Goal: Task Accomplishment & Management: Complete application form

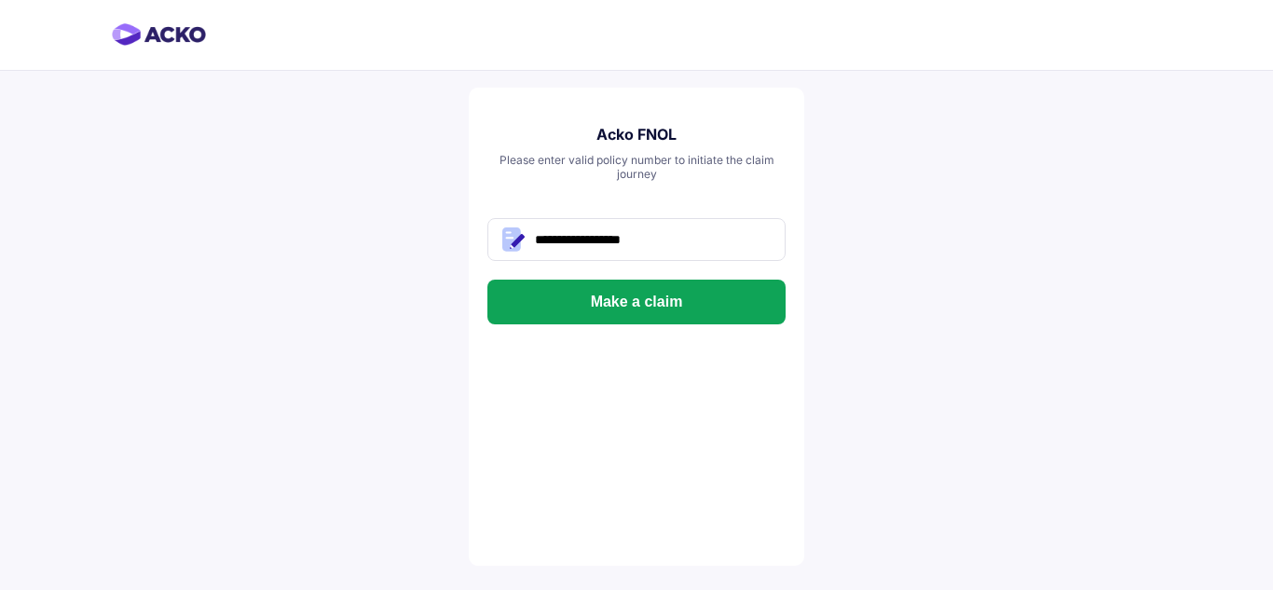
click at [664, 302] on button "Make a claim" at bounding box center [636, 302] width 298 height 45
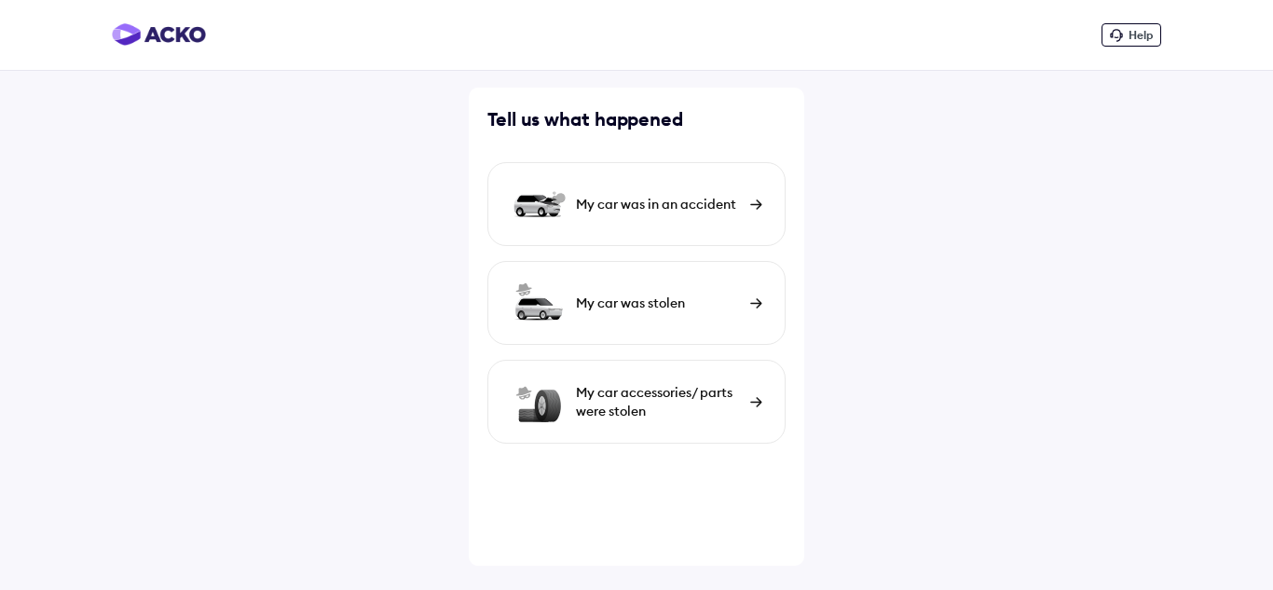
click at [675, 210] on div "My car was in an accident" at bounding box center [658, 204] width 165 height 19
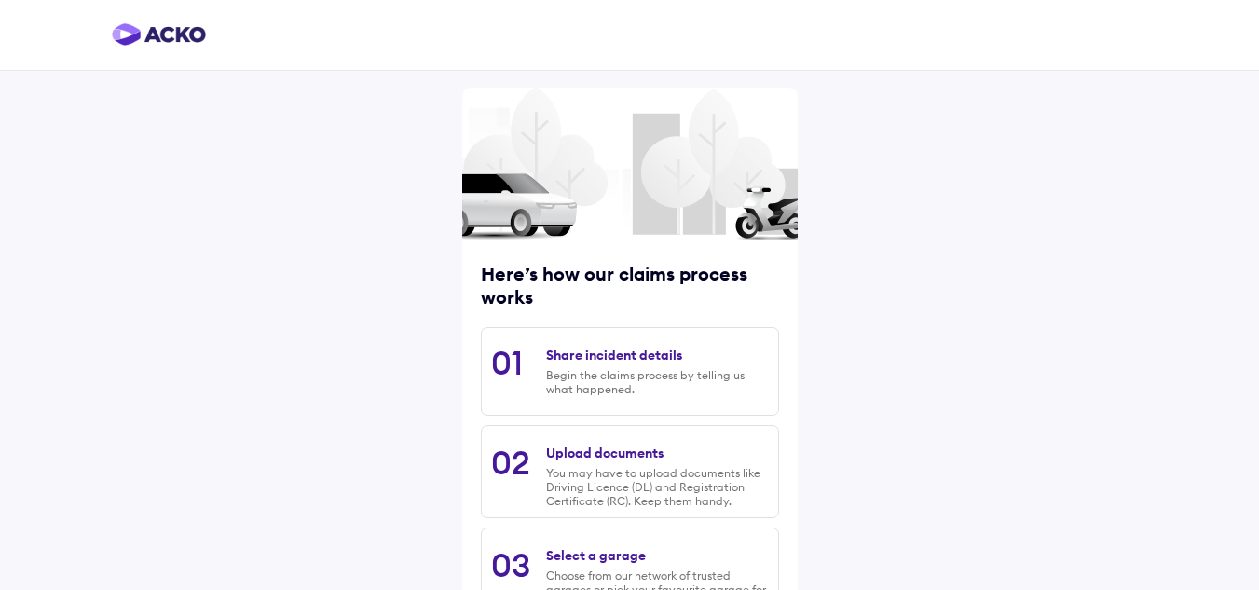
scroll to position [245, 0]
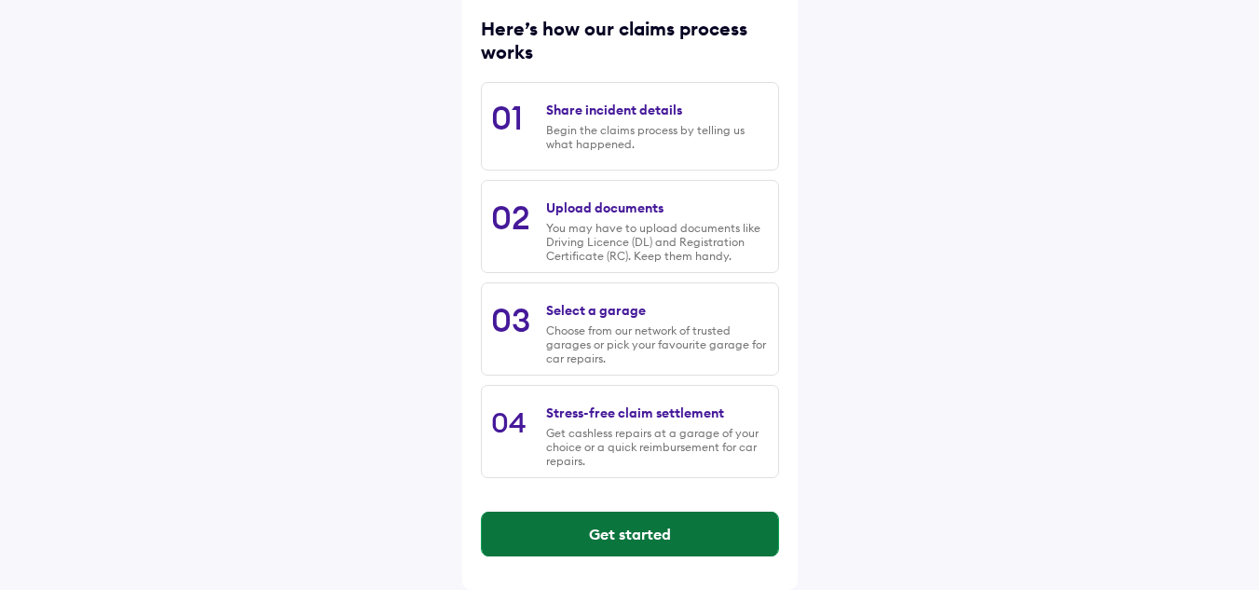
click at [662, 536] on button "Get started" at bounding box center [630, 534] width 296 height 45
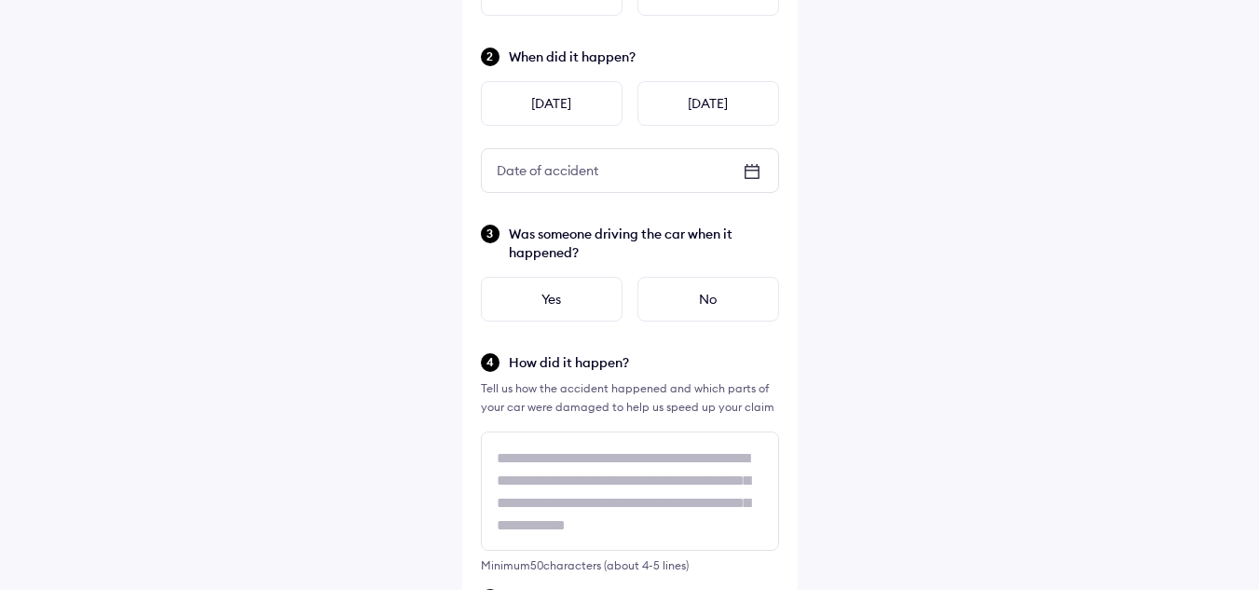
scroll to position [0, 0]
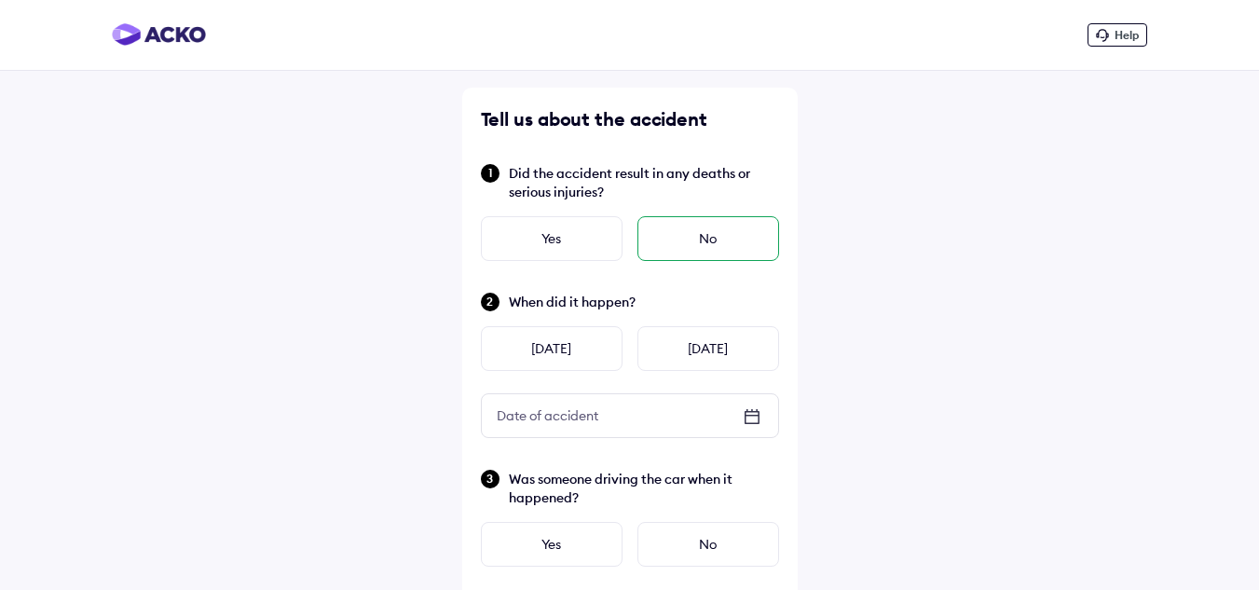
click at [702, 246] on div "No" at bounding box center [708, 238] width 142 height 45
click at [755, 416] on icon at bounding box center [750, 416] width 13 height 2
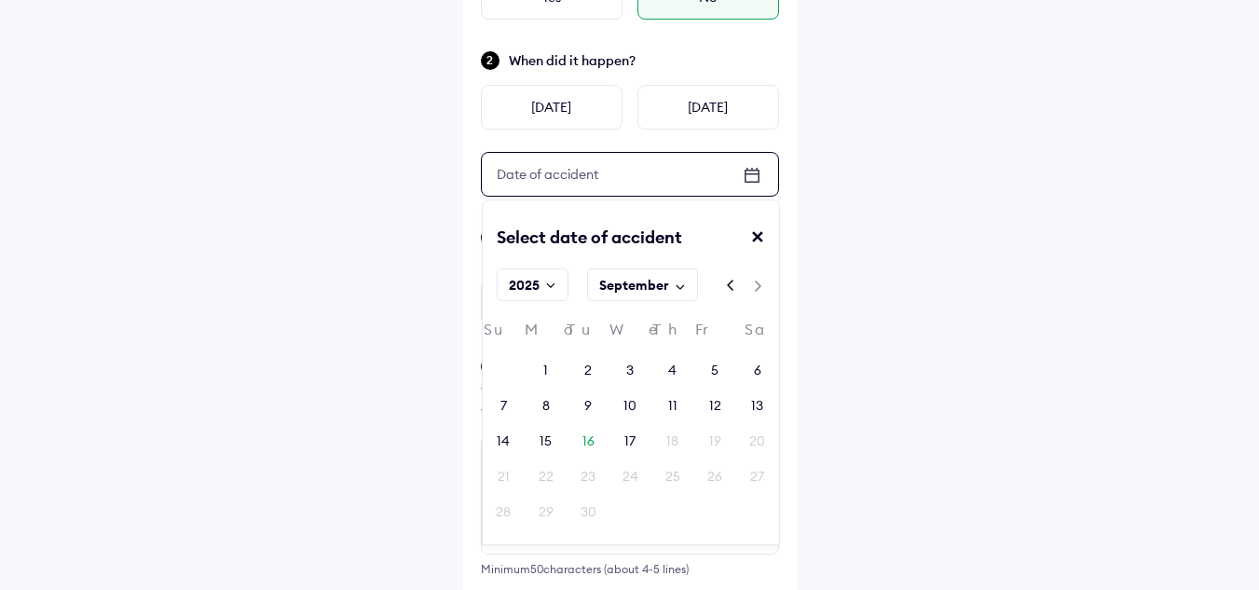
scroll to position [246, 0]
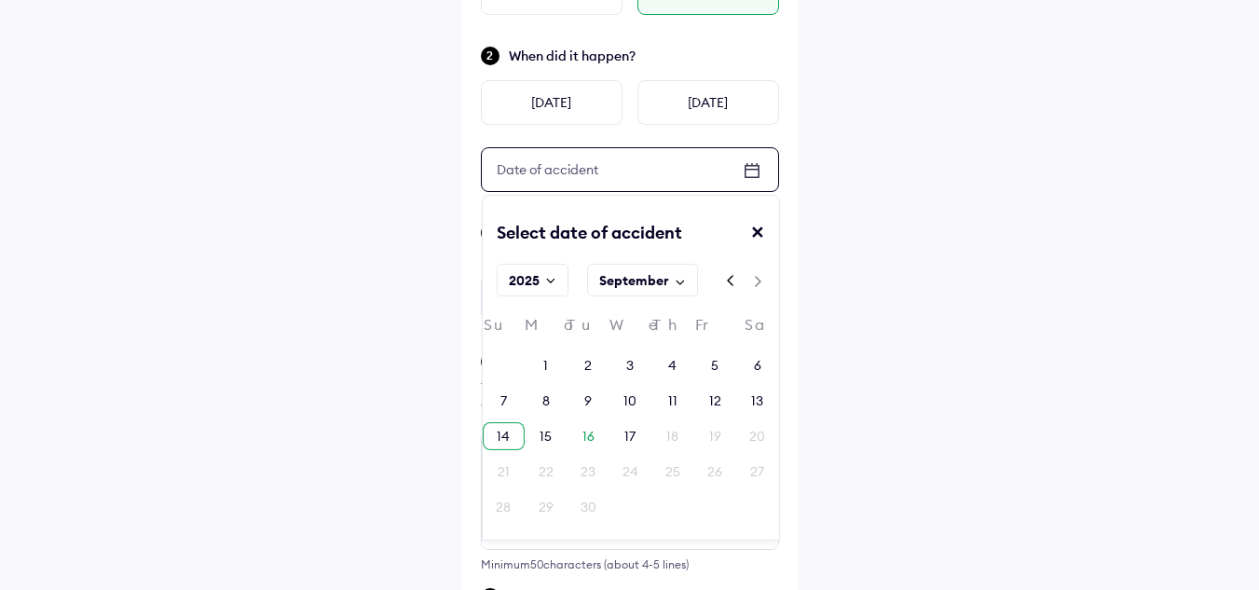
click at [505, 440] on div "14" at bounding box center [503, 436] width 13 height 19
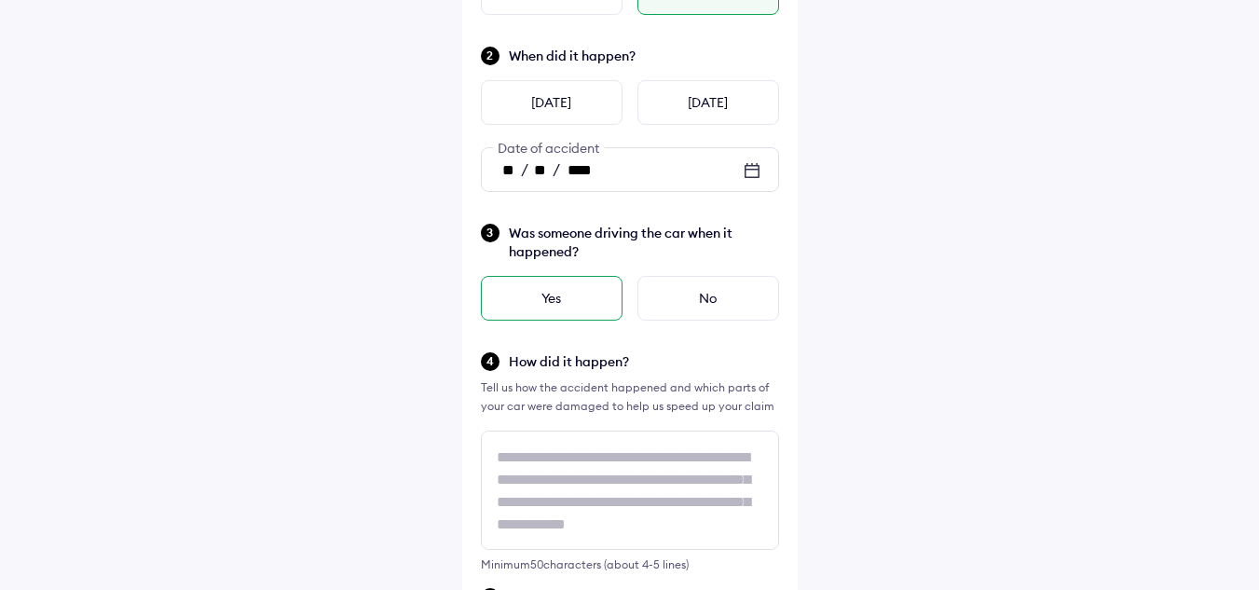
click at [591, 291] on div "Yes" at bounding box center [552, 298] width 142 height 45
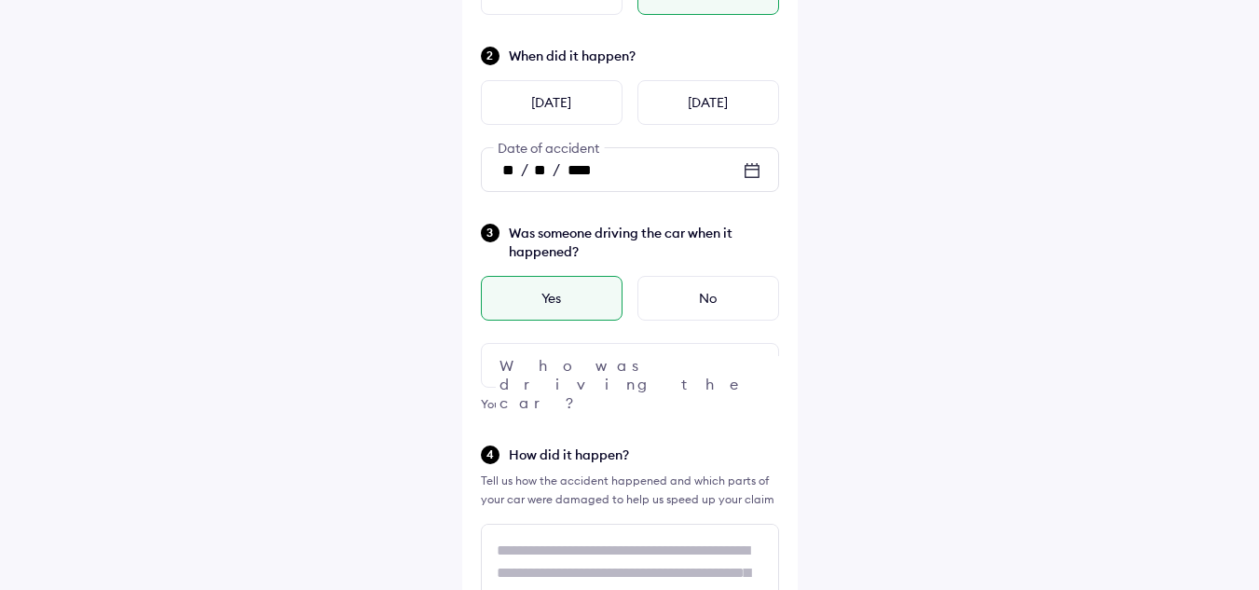
click at [629, 356] on div at bounding box center [630, 365] width 298 height 45
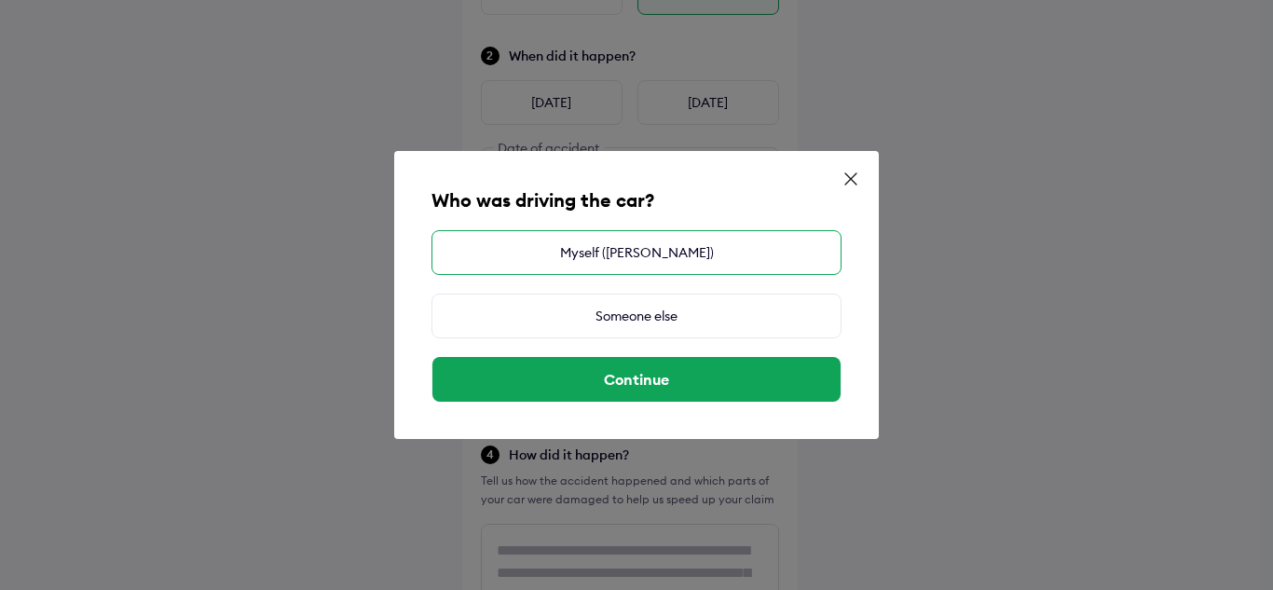
click at [635, 247] on div "Myself ([PERSON_NAME])" at bounding box center [636, 252] width 410 height 45
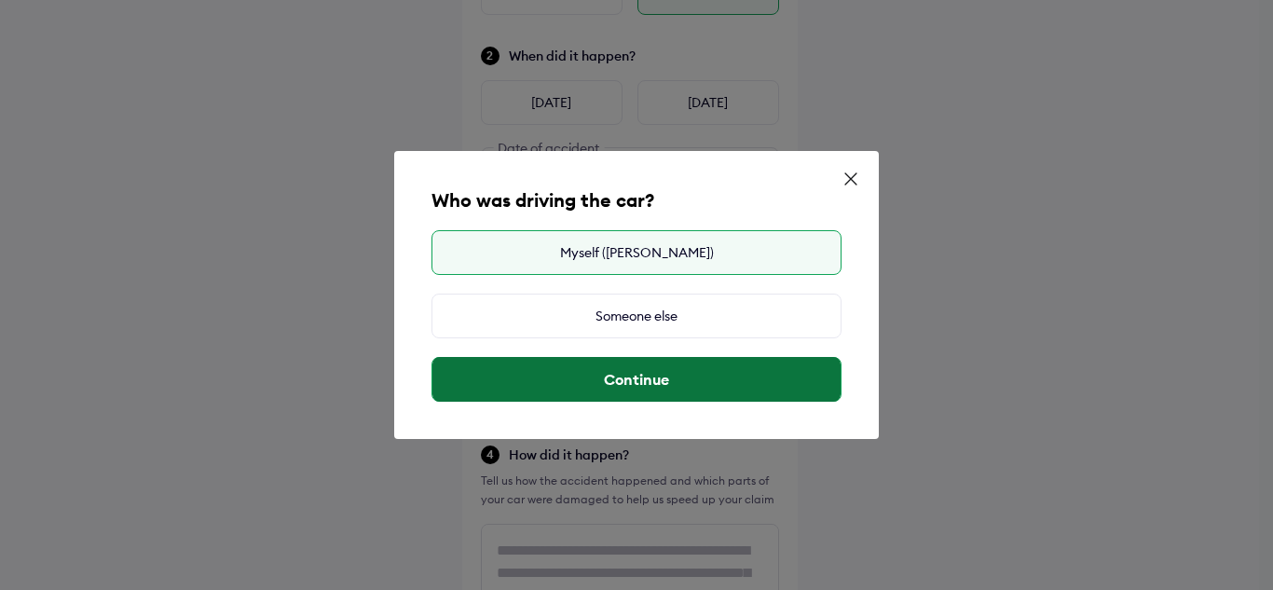
click at [654, 382] on button "Continue" at bounding box center [636, 379] width 408 height 45
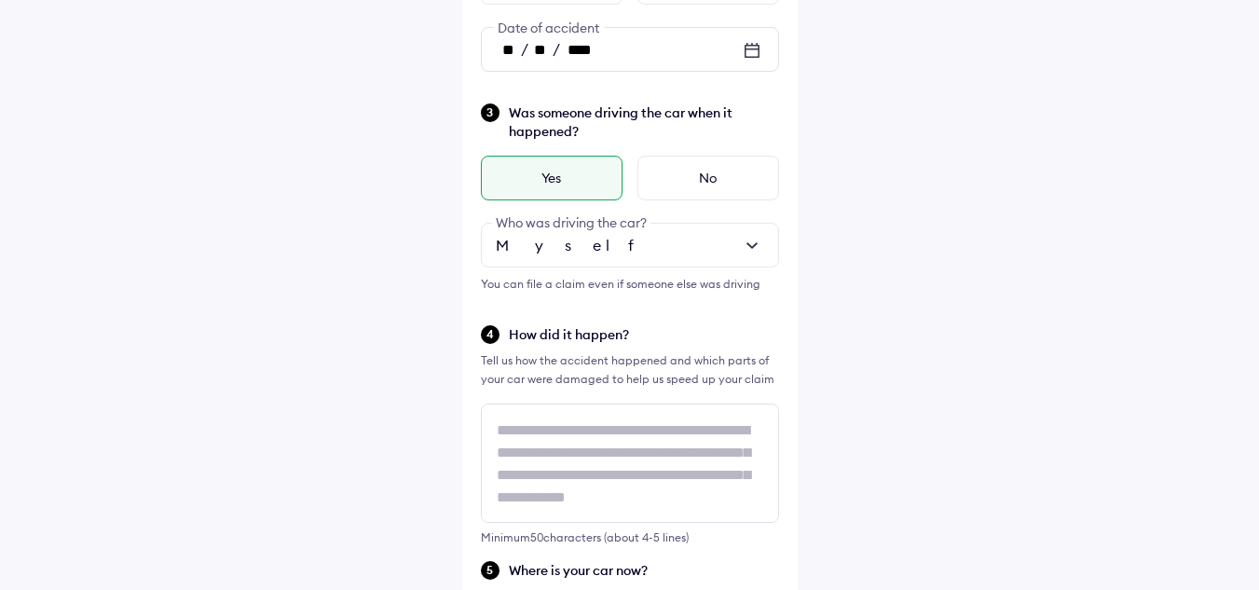
scroll to position [368, 0]
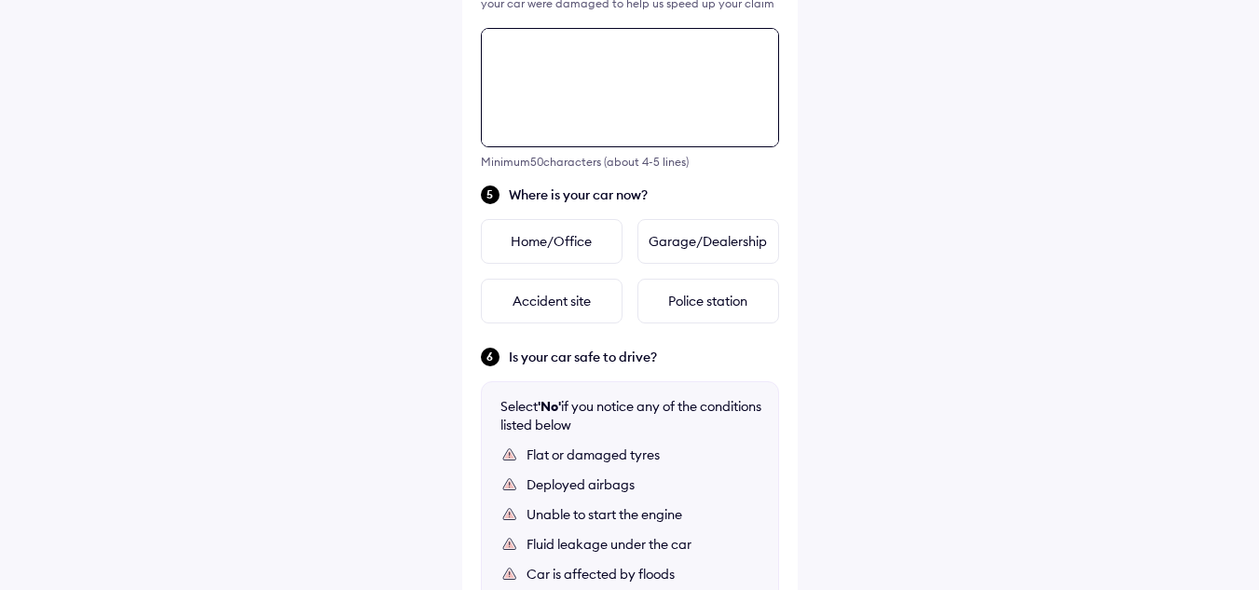
click at [580, 416] on div "Tell us about the accident Did the accident result in any deaths or serious inj…" at bounding box center [629, 101] width 335 height 1510
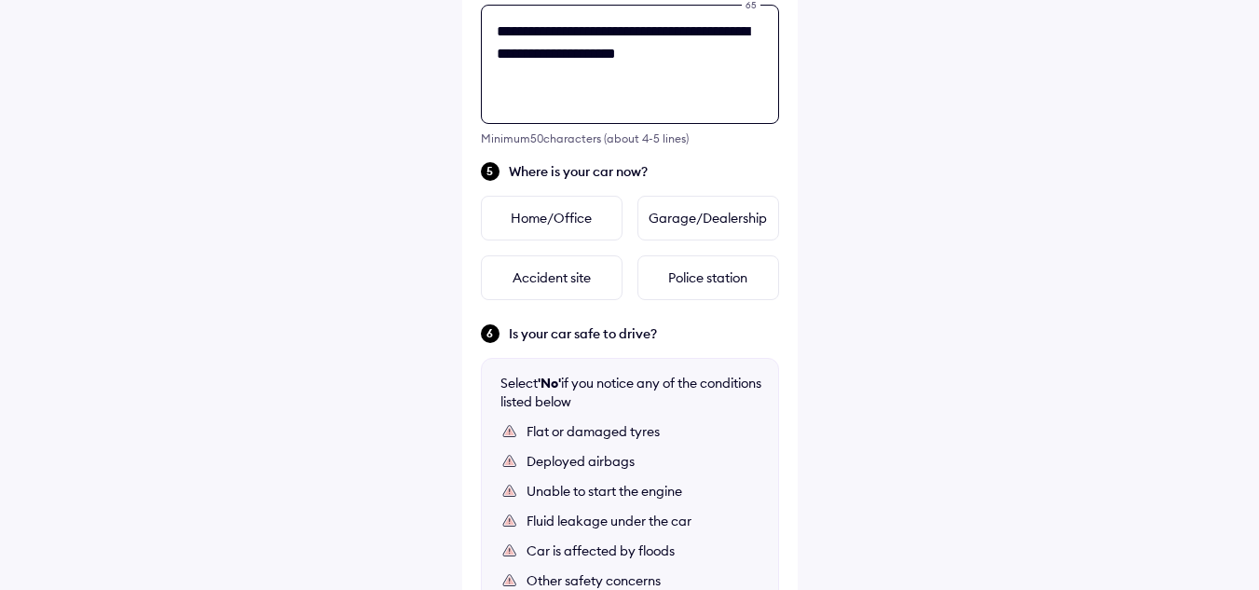
scroll to position [767, 0]
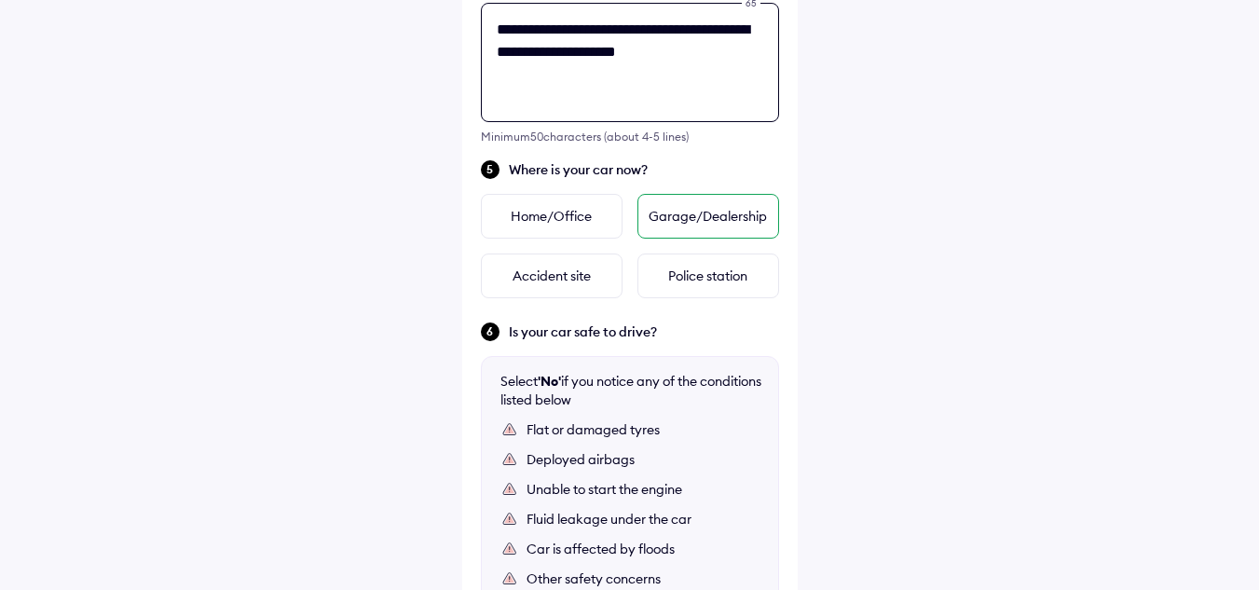
type textarea "**********"
click at [707, 219] on div "Garage/Dealership" at bounding box center [708, 216] width 142 height 45
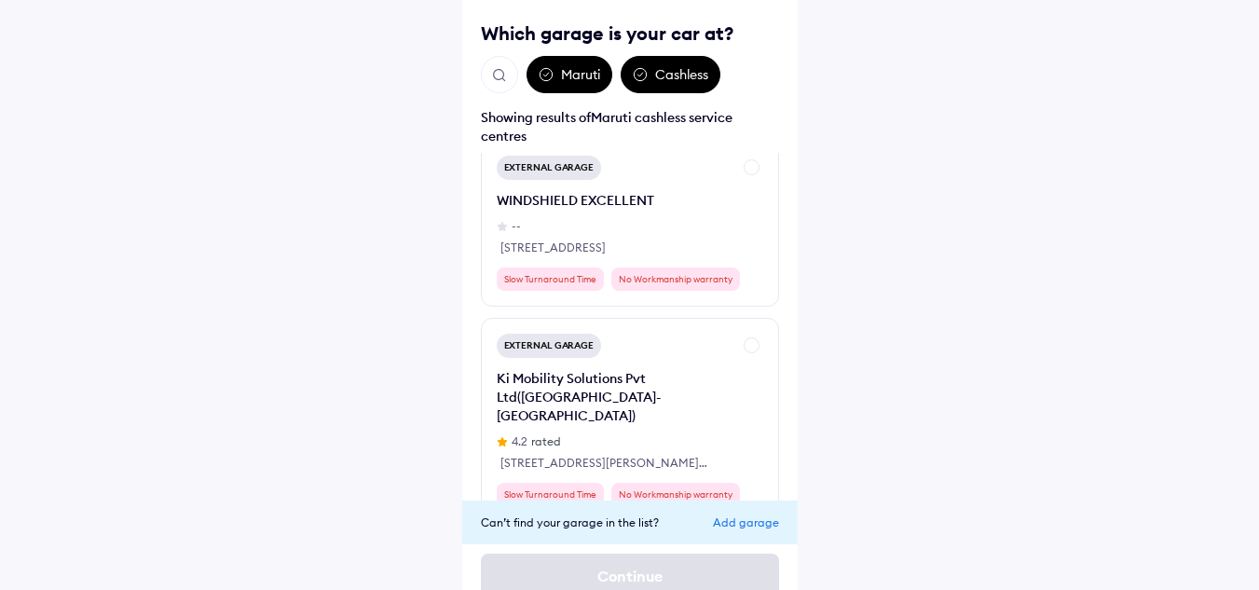
scroll to position [29460, 0]
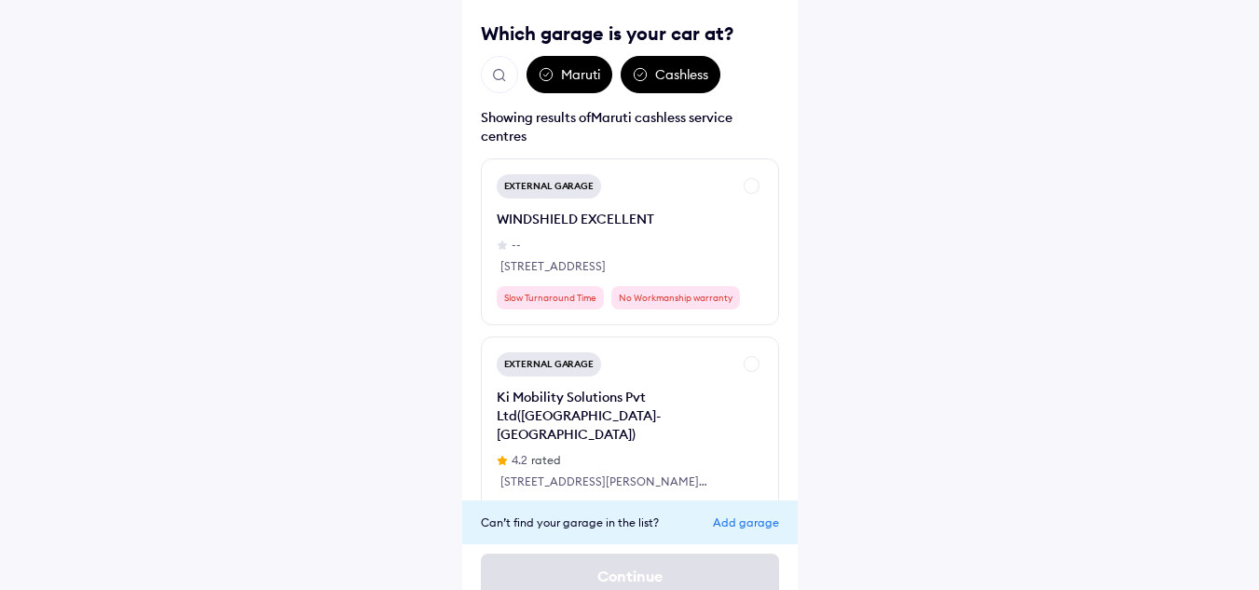
click at [498, 71] on img "Open search" at bounding box center [499, 75] width 17 height 17
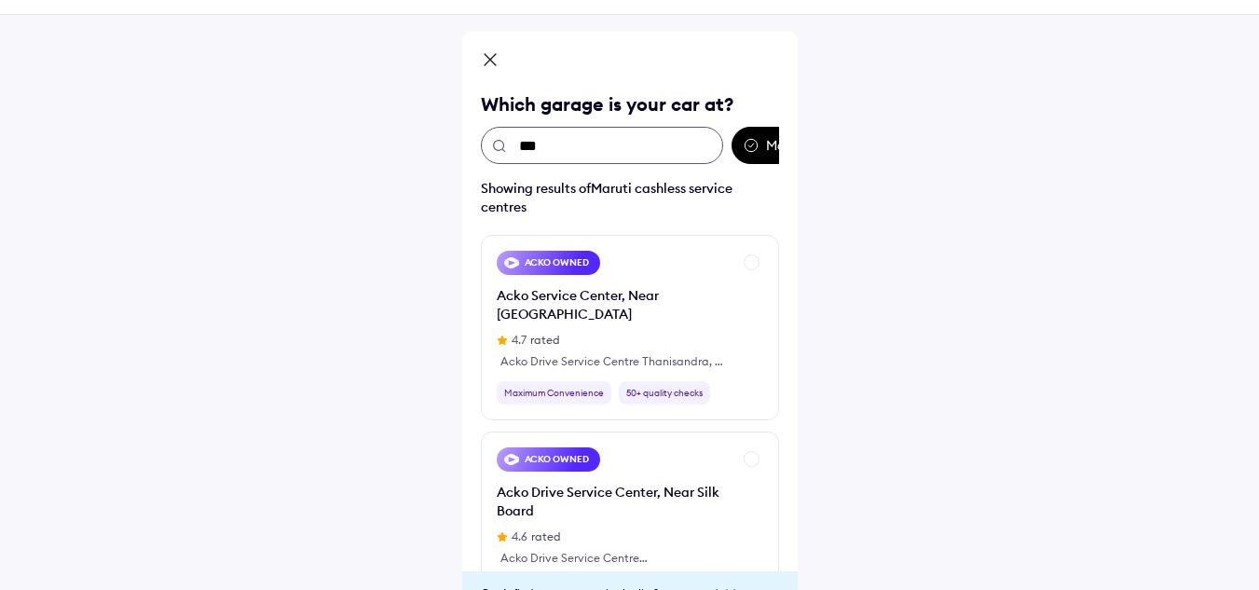
scroll to position [127, 0]
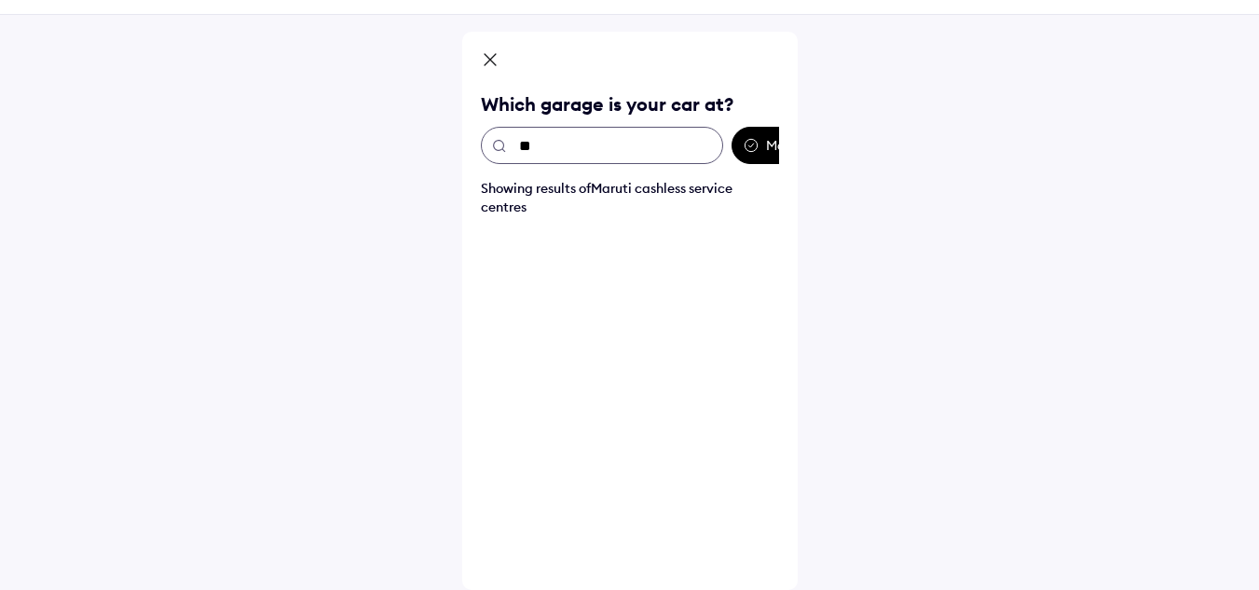
type input "*"
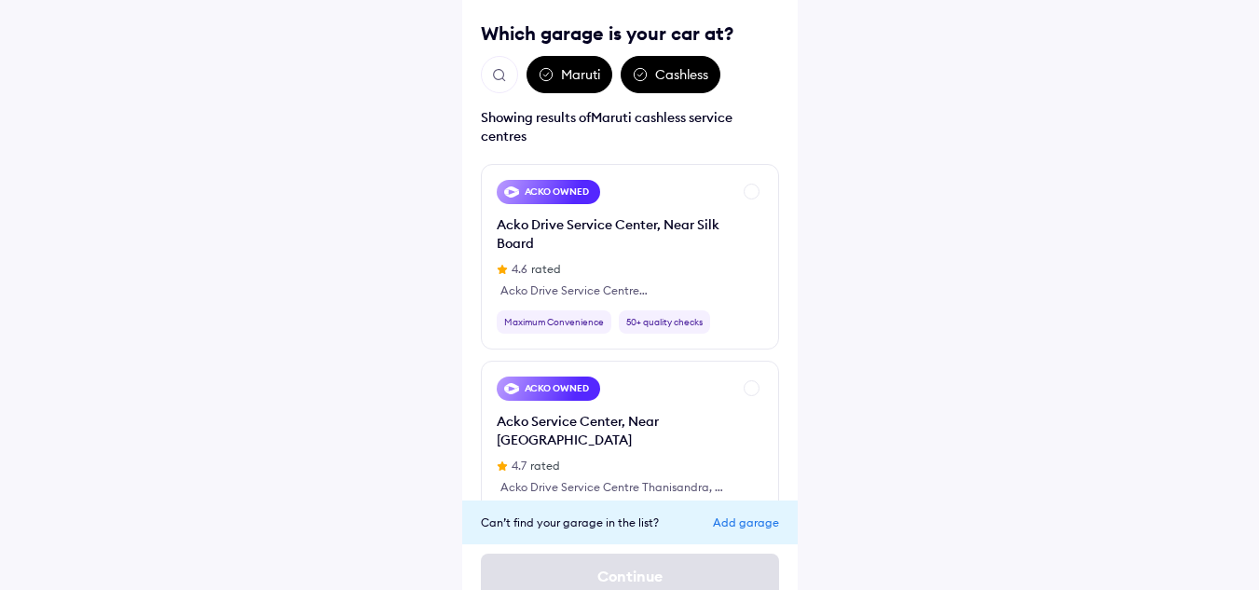
click at [744, 525] on div "Add garage" at bounding box center [746, 522] width 66 height 14
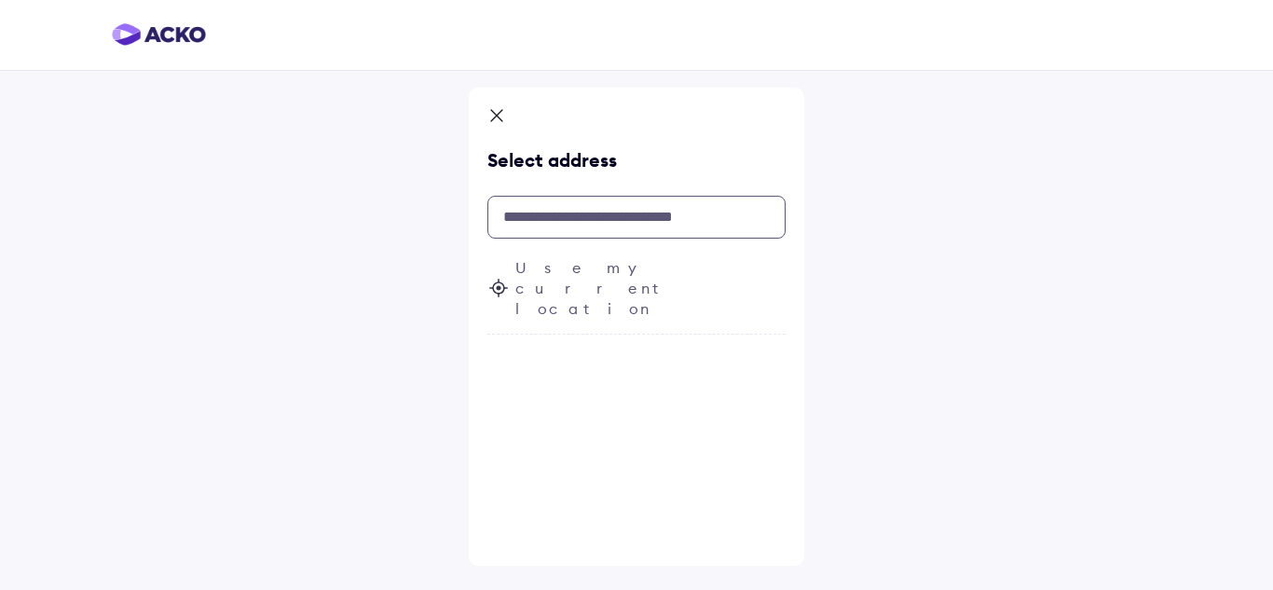
click at [598, 226] on input "text" at bounding box center [636, 217] width 298 height 43
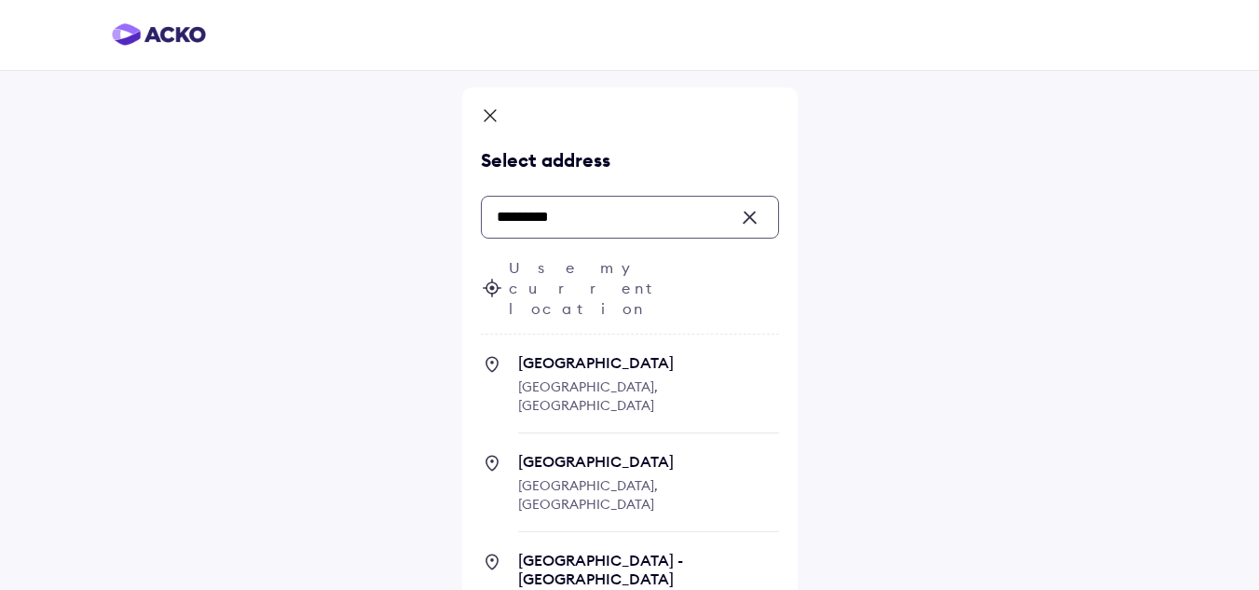
click at [572, 353] on span "[GEOGRAPHIC_DATA]" at bounding box center [648, 362] width 261 height 19
type input "*********"
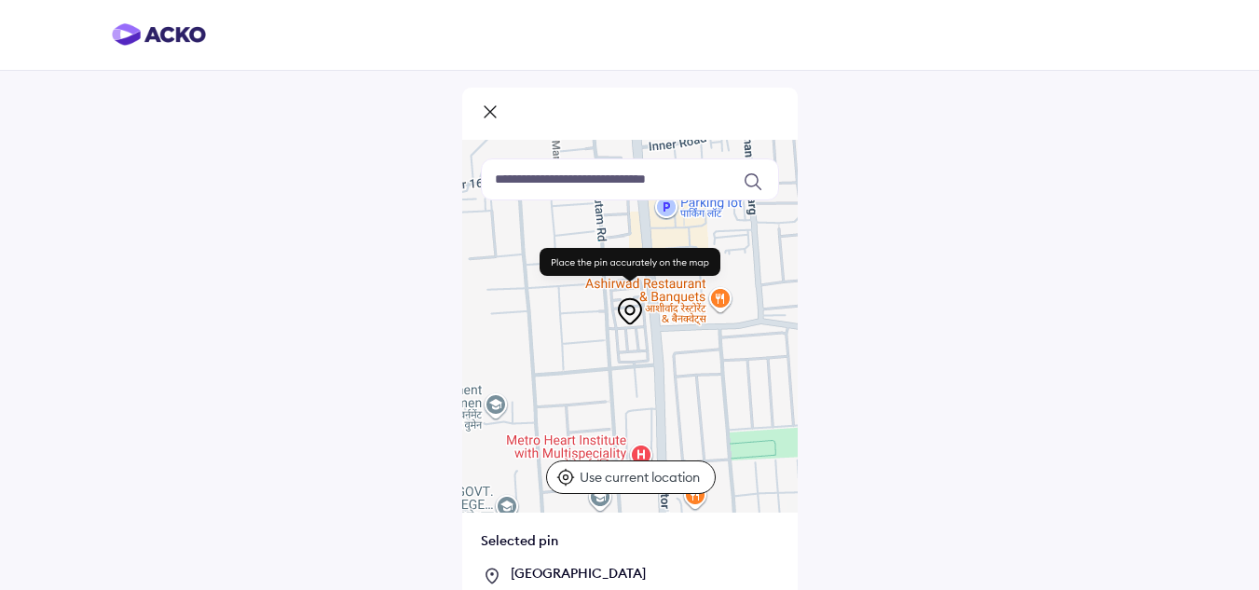
scroll to position [116, 0]
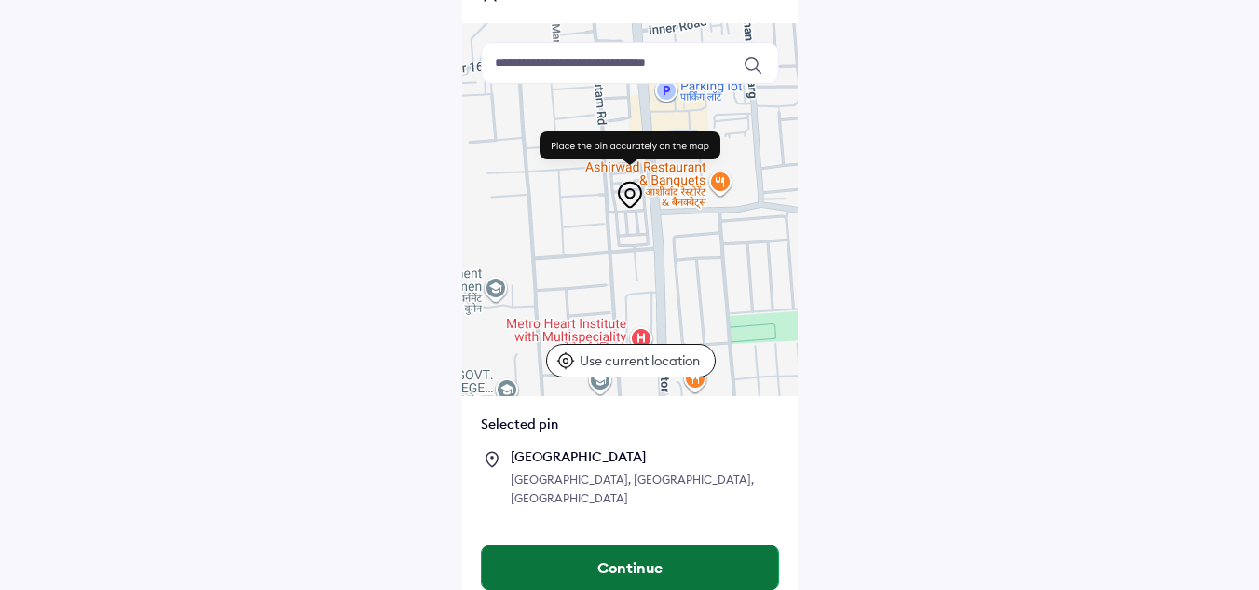
click at [630, 551] on button "Continue" at bounding box center [630, 567] width 296 height 45
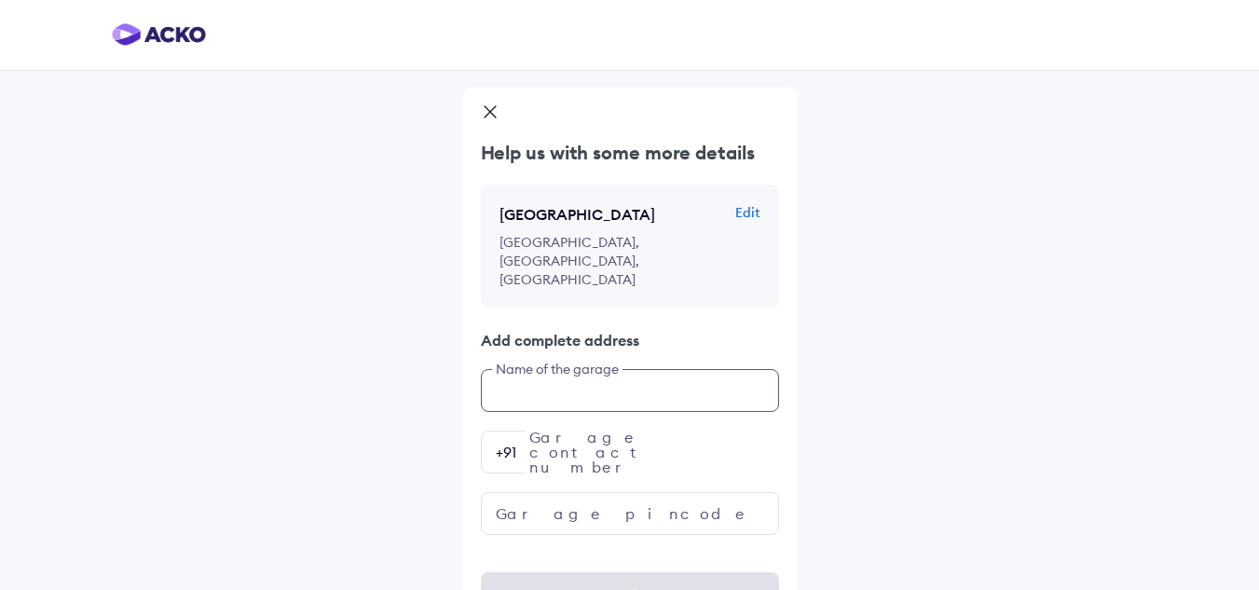
scroll to position [8, 0]
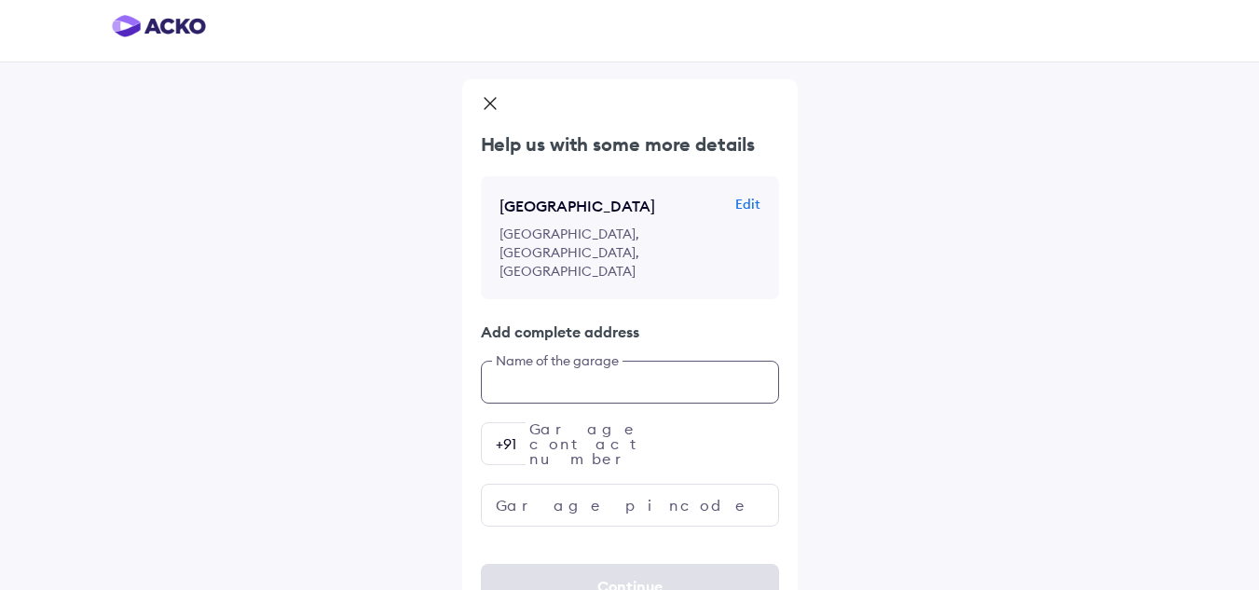
click at [621, 361] on input "text" at bounding box center [630, 382] width 298 height 43
type input "**********"
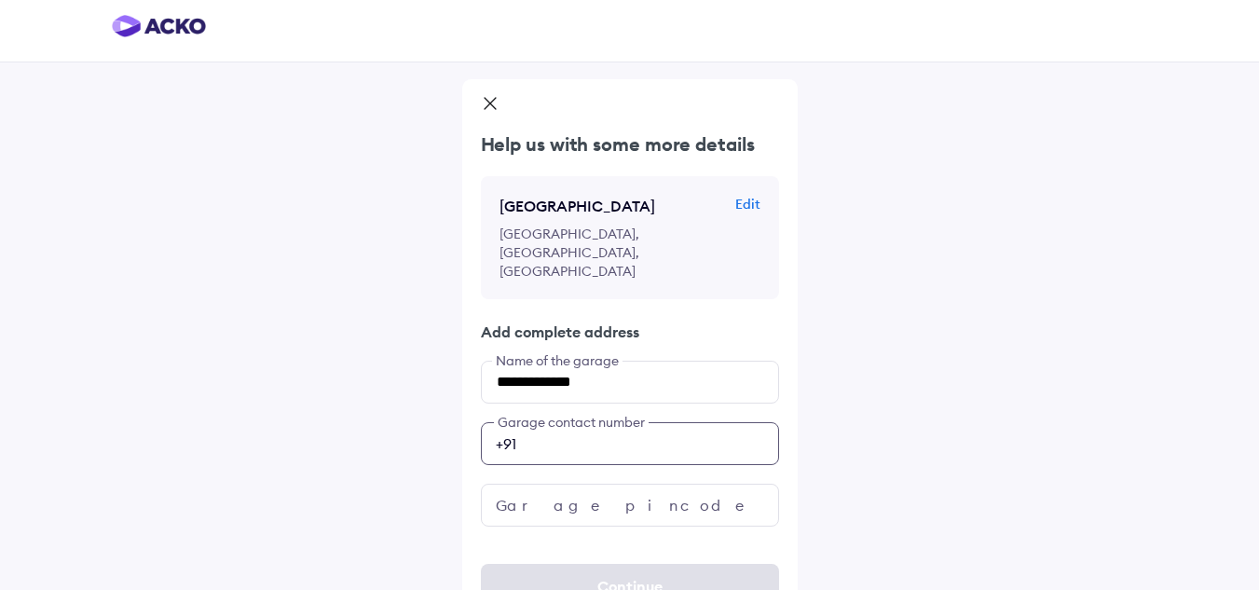
click at [612, 422] on input "number" at bounding box center [630, 443] width 298 height 43
type input "**********"
click at [578, 484] on input "text" at bounding box center [630, 505] width 298 height 43
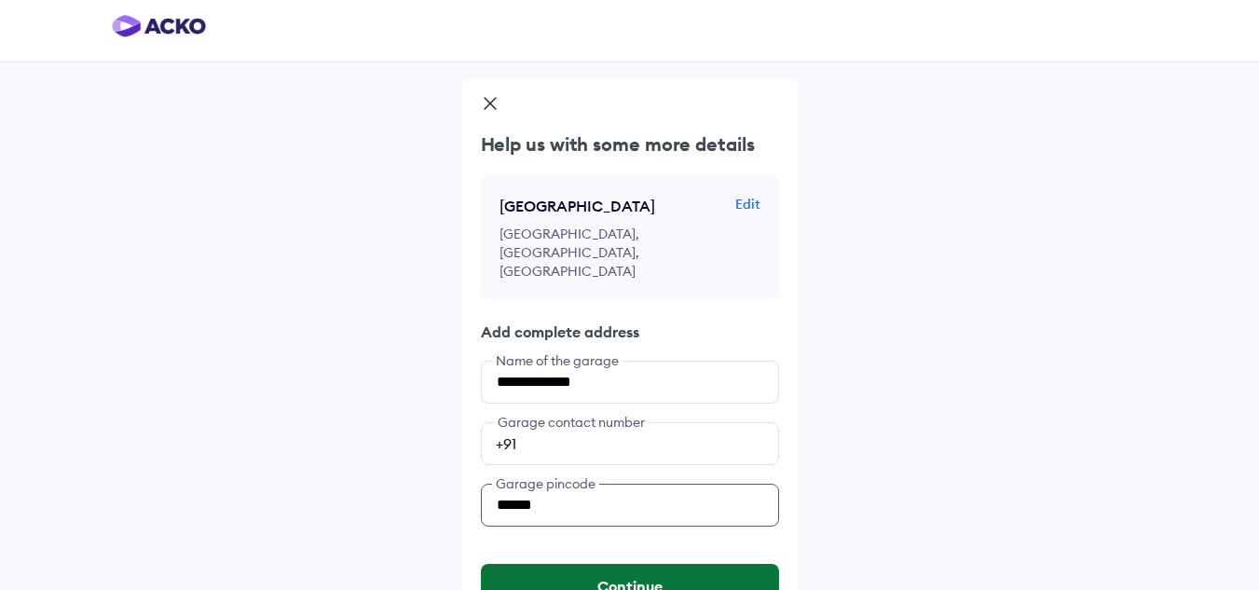
type input "******"
click at [607, 564] on button "Continue" at bounding box center [630, 586] width 298 height 45
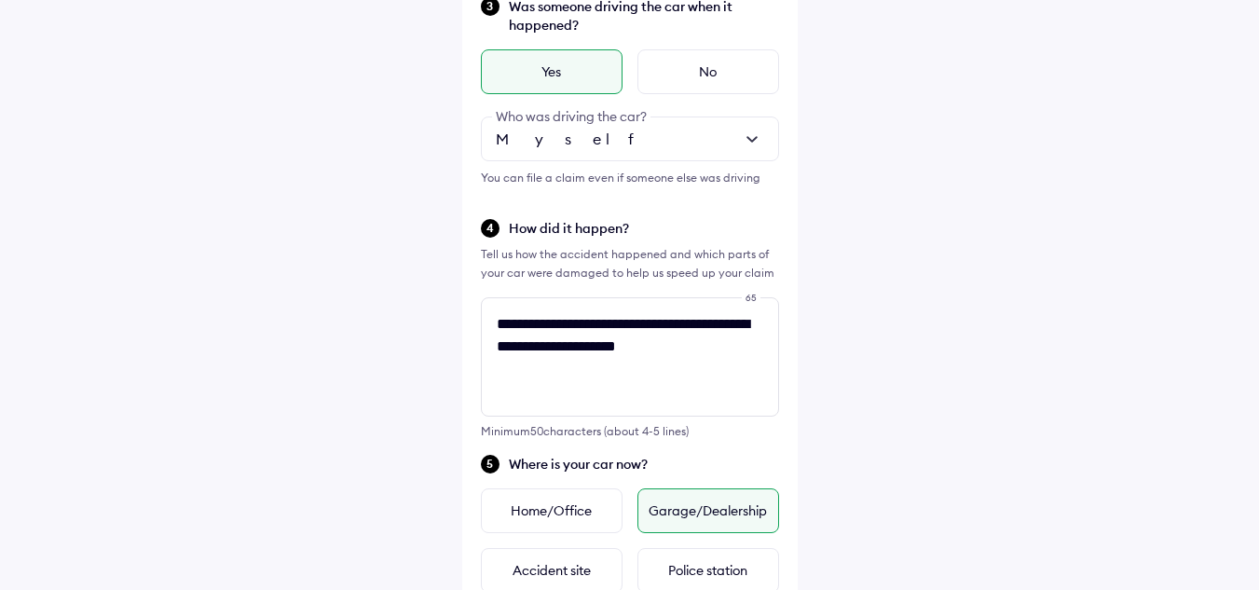
scroll to position [704, 0]
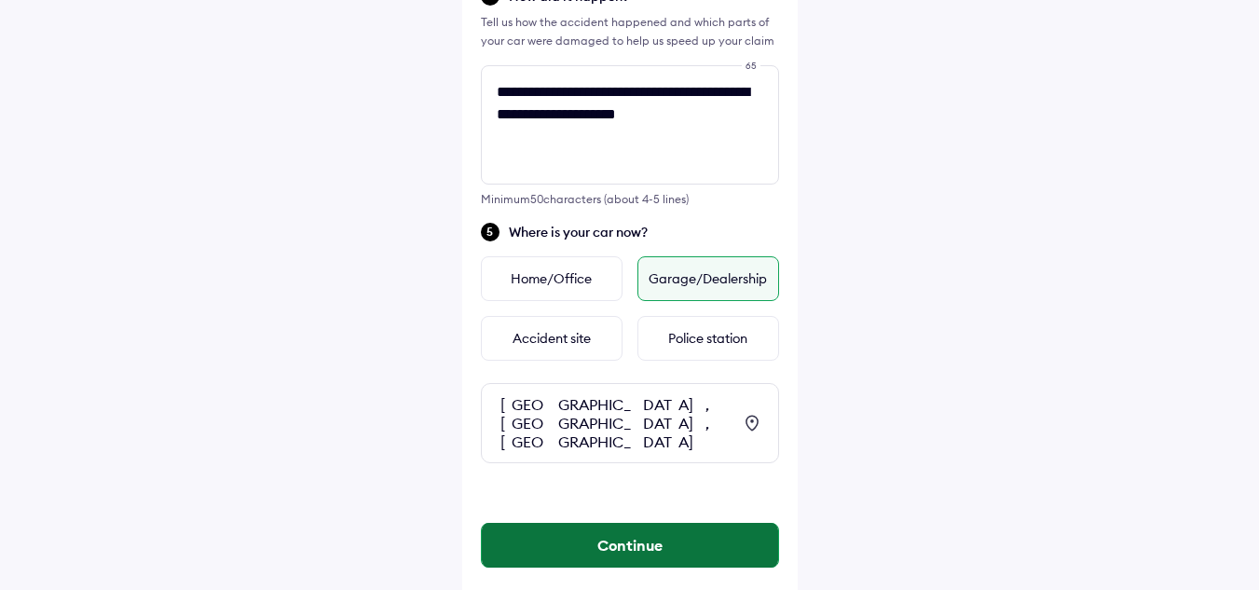
click at [634, 523] on button "Continue" at bounding box center [630, 545] width 296 height 45
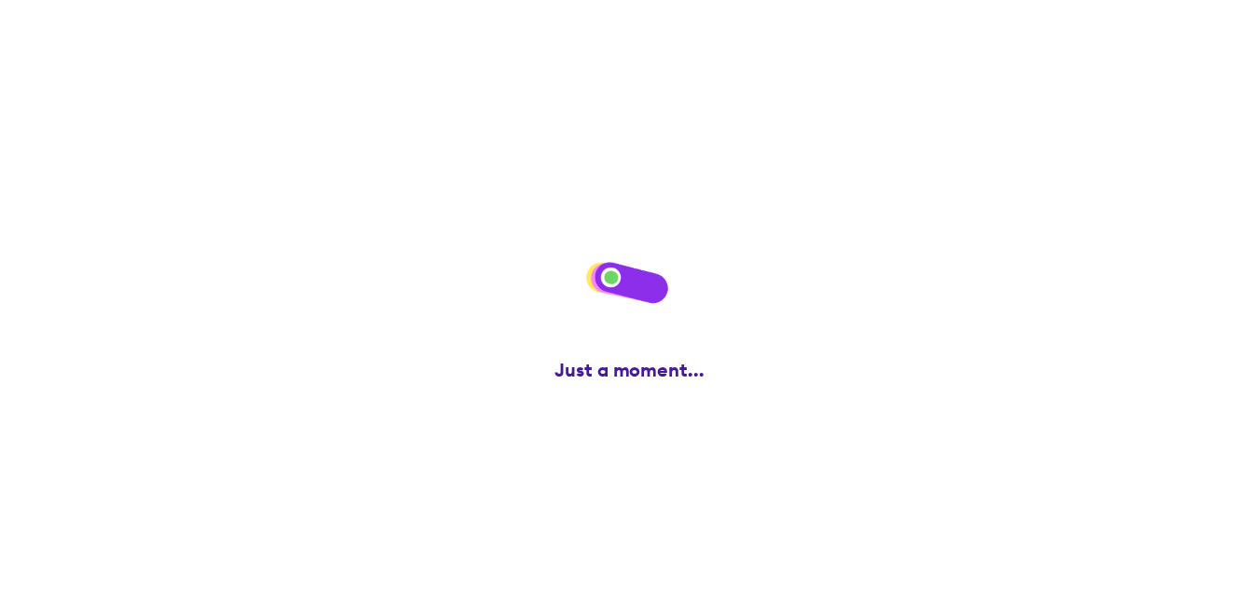
scroll to position [0, 0]
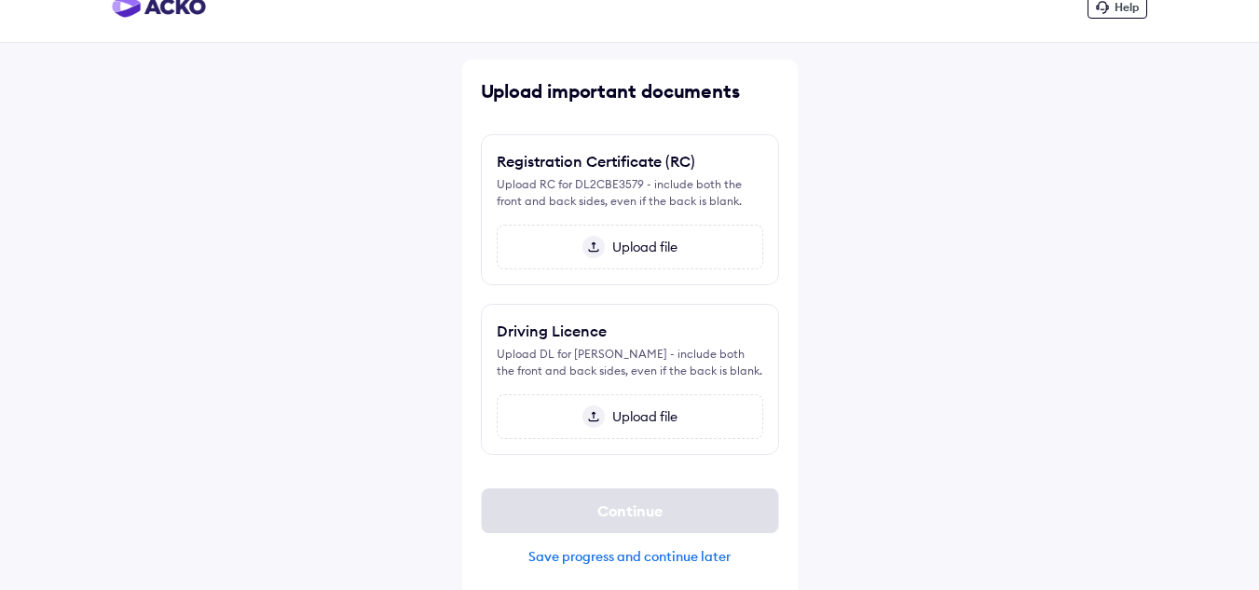
scroll to position [36, 0]
